Goal: Find contact information: Find contact information

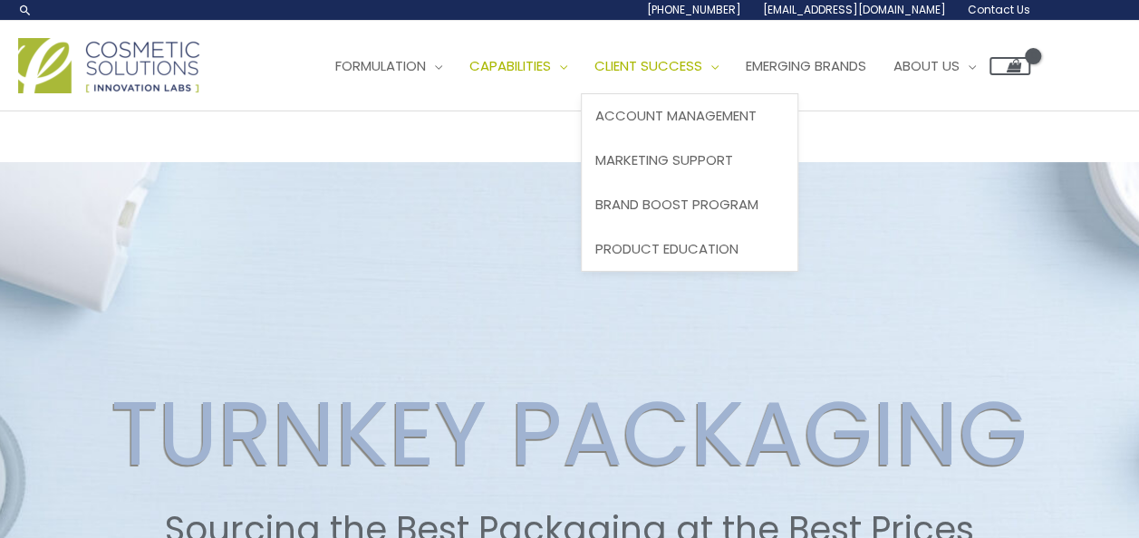
click at [595, 75] on span "Client Success" at bounding box center [649, 65] width 108 height 19
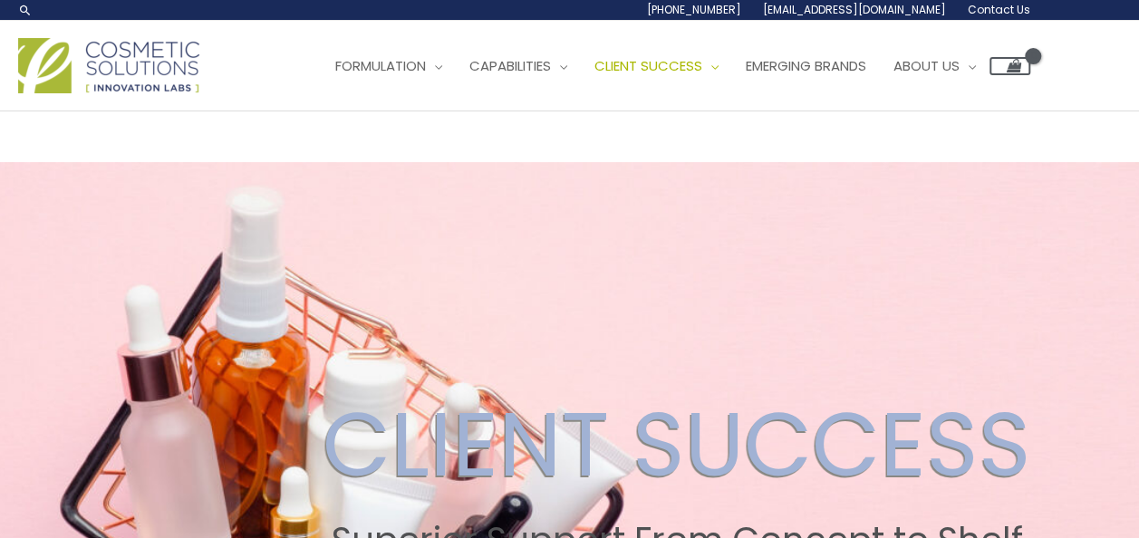
click at [0, 0] on span "Contact Us" at bounding box center [0, 0] width 0 height 0
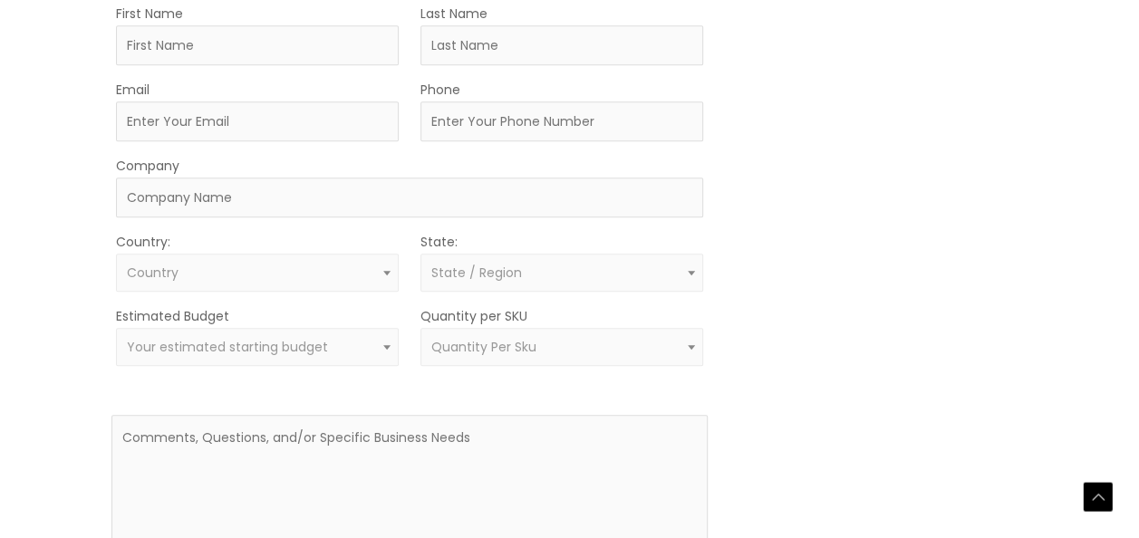
scroll to position [544, 0]
